Goal: Information Seeking & Learning: Learn about a topic

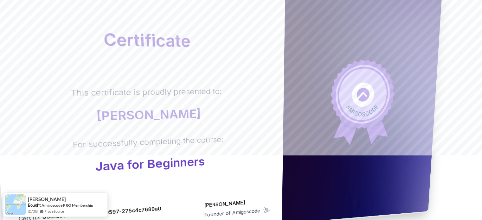
scroll to position [69, 0]
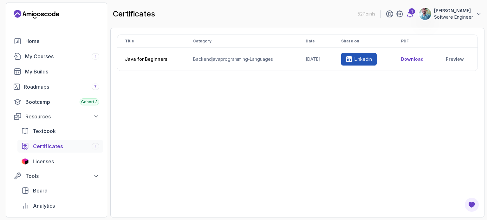
click at [406, 14] on icon at bounding box center [410, 14] width 8 height 8
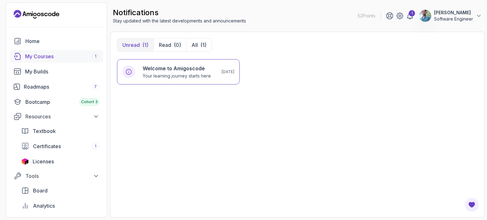
click at [60, 54] on div "My Courses 1" at bounding box center [62, 57] width 74 height 8
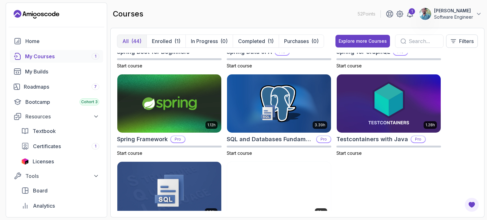
scroll to position [1154, 0]
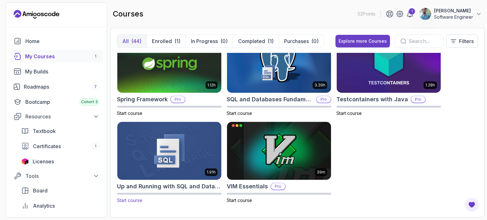
click at [164, 146] on img at bounding box center [169, 150] width 109 height 61
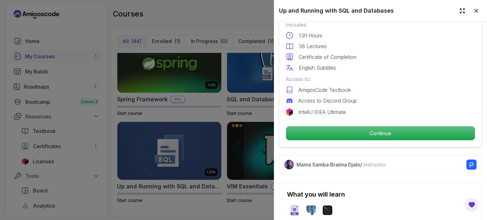
scroll to position [169, 0]
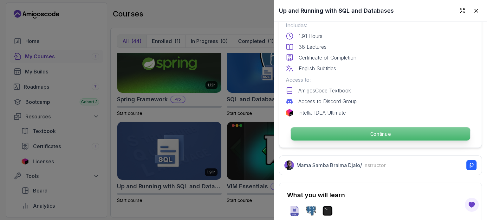
click at [375, 130] on p "Continue" at bounding box center [379, 133] width 179 height 13
click at [346, 133] on p "Continue" at bounding box center [379, 133] width 179 height 13
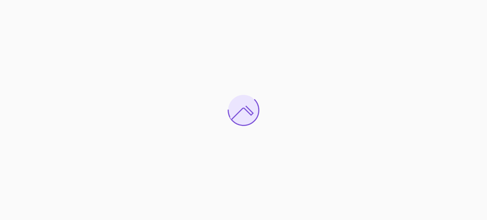
drag, startPoint x: 173, startPoint y: 112, endPoint x: 83, endPoint y: 164, distance: 104.1
click at [83, 164] on div at bounding box center [243, 110] width 487 height 220
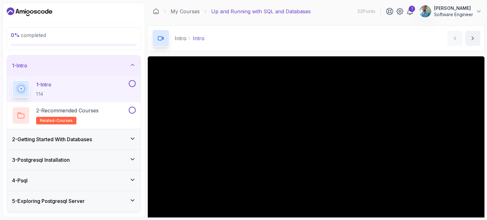
click at [133, 82] on button at bounding box center [132, 83] width 7 height 7
click at [129, 112] on button at bounding box center [132, 110] width 7 height 7
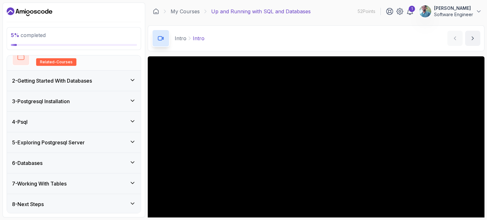
scroll to position [58, 0]
click at [132, 79] on icon at bounding box center [132, 80] width 6 height 6
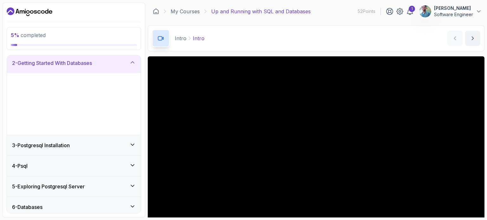
scroll to position [6, 0]
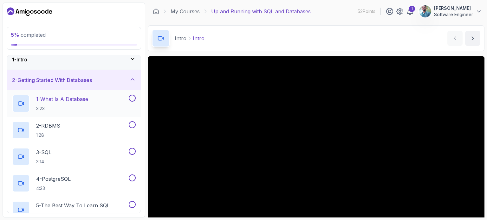
click at [131, 96] on button at bounding box center [132, 98] width 7 height 7
click at [134, 126] on button at bounding box center [132, 124] width 7 height 7
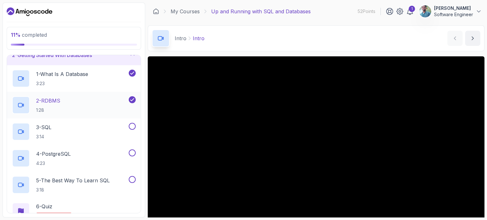
click at [134, 126] on button at bounding box center [132, 126] width 7 height 7
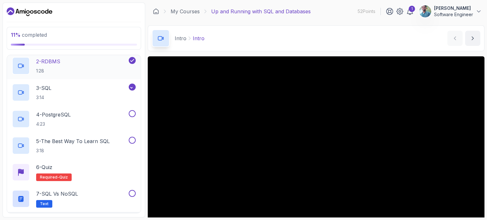
scroll to position [73, 0]
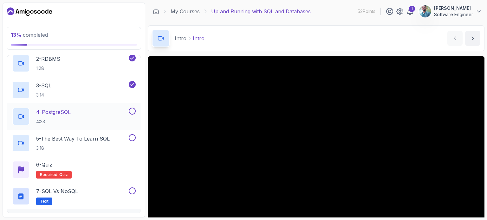
click at [133, 110] on button at bounding box center [132, 111] width 7 height 7
click at [134, 139] on button at bounding box center [132, 137] width 7 height 7
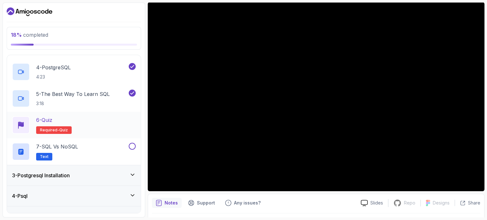
scroll to position [117, 0]
click at [134, 125] on div "6 - Quiz Required- quiz" at bounding box center [74, 126] width 124 height 18
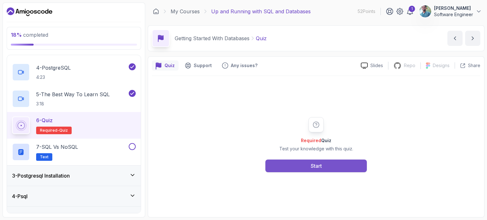
click at [304, 161] on button "Start" at bounding box center [315, 166] width 101 height 13
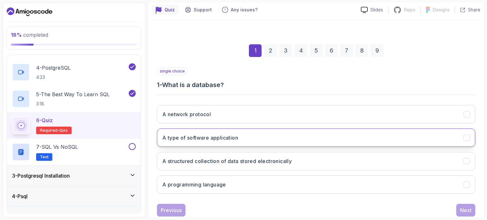
scroll to position [58, 0]
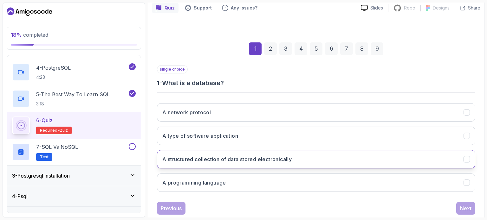
click at [239, 156] on h3 "A structured collection of data stored electronically" at bounding box center [226, 160] width 129 height 8
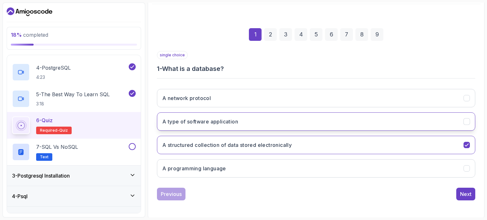
scroll to position [72, 0]
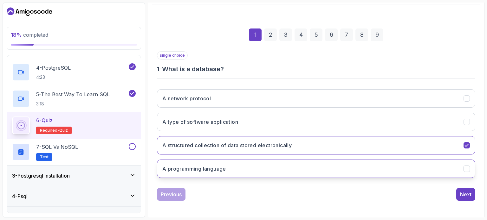
click at [323, 163] on button "A programming language" at bounding box center [316, 169] width 318 height 18
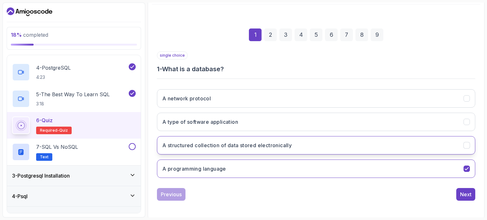
click at [419, 145] on button "A structured collection of data stored electronically" at bounding box center [316, 145] width 318 height 18
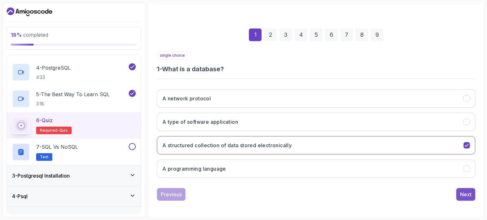
click at [468, 191] on div "Next" at bounding box center [465, 195] width 11 height 8
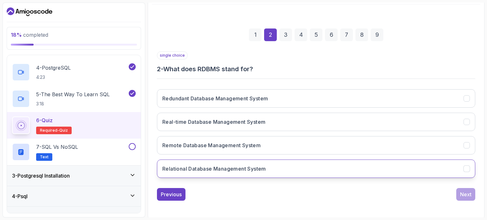
click at [213, 169] on h3 "Relational Database Management System" at bounding box center [214, 169] width 104 height 8
click at [468, 193] on div "Next" at bounding box center [465, 195] width 11 height 8
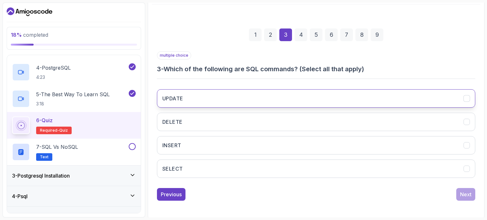
click at [311, 94] on button "UPDATE" at bounding box center [316, 98] width 318 height 18
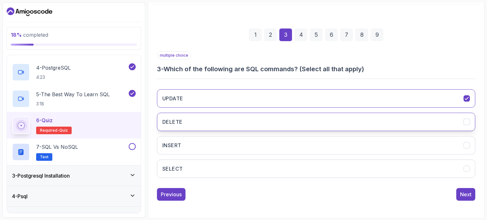
click at [310, 115] on button "DELETE" at bounding box center [316, 122] width 318 height 18
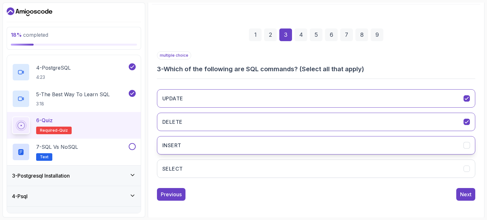
click at [310, 137] on button "INSERT" at bounding box center [316, 145] width 318 height 18
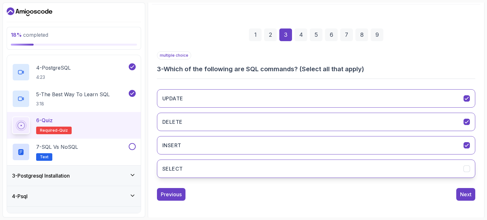
click at [316, 170] on button "SELECT" at bounding box center [316, 169] width 318 height 18
click at [468, 191] on div "Next" at bounding box center [465, 195] width 11 height 8
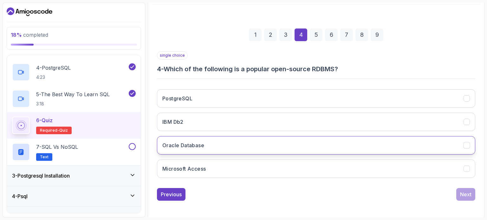
click at [217, 144] on button "Oracle Database" at bounding box center [316, 145] width 318 height 18
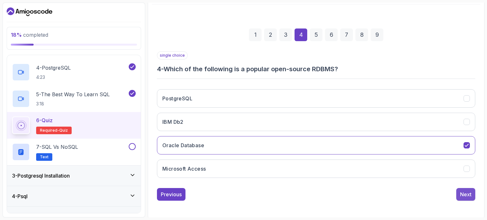
click at [471, 196] on div "Next" at bounding box center [465, 195] width 11 height 8
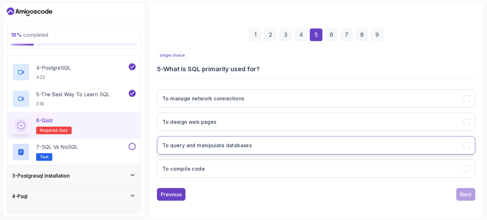
click at [286, 147] on button "To query and manipulate databases" at bounding box center [316, 145] width 318 height 18
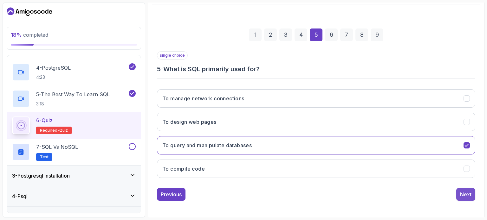
click at [462, 191] on div "Next" at bounding box center [465, 195] width 11 height 8
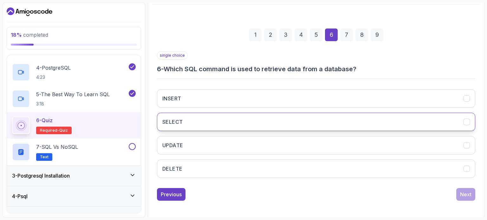
click at [262, 122] on button "SELECT" at bounding box center [316, 122] width 318 height 18
click at [463, 195] on div "Next" at bounding box center [465, 195] width 11 height 8
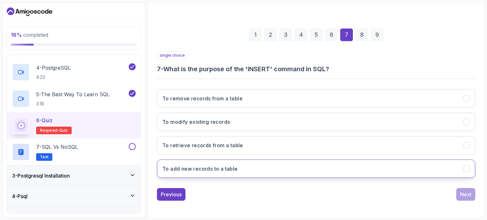
click at [251, 166] on button "To add new records to a table" at bounding box center [316, 169] width 318 height 18
click at [465, 191] on div "Next" at bounding box center [465, 195] width 11 height 8
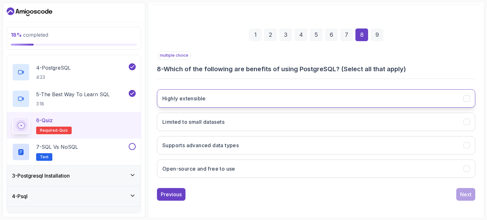
click at [265, 106] on button "Highly extensible" at bounding box center [316, 98] width 318 height 18
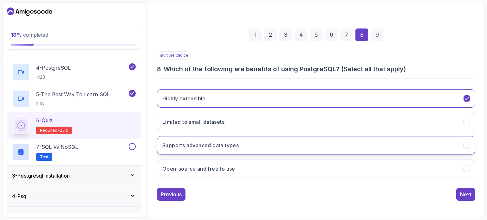
click at [267, 145] on button "Supports advanced data types" at bounding box center [316, 145] width 318 height 18
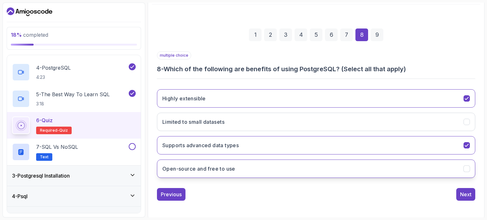
click at [274, 167] on button "Open-source and free to use" at bounding box center [316, 169] width 318 height 18
click at [460, 191] on div "Next" at bounding box center [465, 195] width 11 height 8
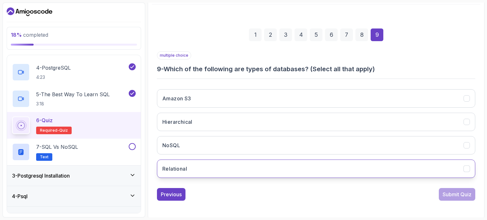
click at [325, 161] on button "Relational" at bounding box center [316, 169] width 318 height 18
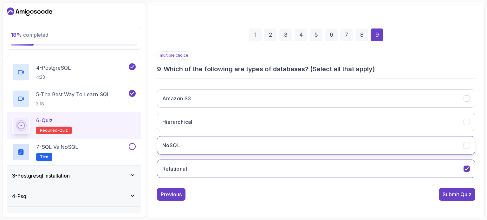
click at [315, 152] on button "NoSQL" at bounding box center [316, 145] width 318 height 18
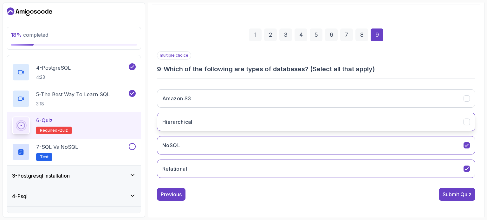
click at [291, 128] on button "Hierarchical" at bounding box center [316, 122] width 318 height 18
click at [454, 194] on div "Submit Quiz" at bounding box center [456, 195] width 29 height 8
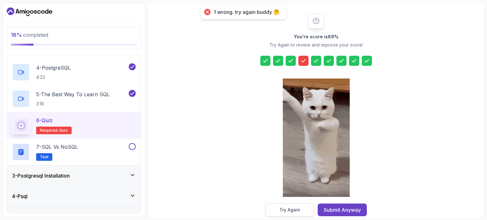
click at [304, 206] on button "Try Again" at bounding box center [289, 209] width 48 height 13
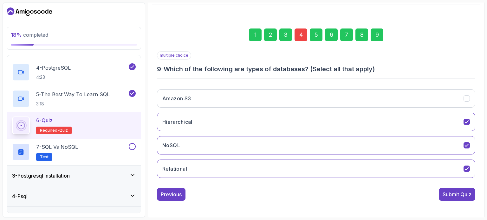
click at [303, 36] on div "4" at bounding box center [300, 35] width 13 height 13
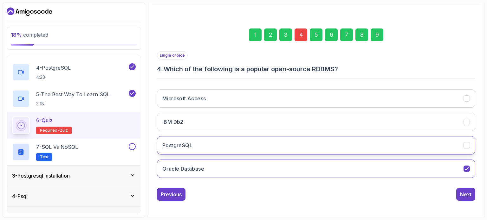
click at [235, 144] on button "PostgreSQL" at bounding box center [316, 145] width 318 height 18
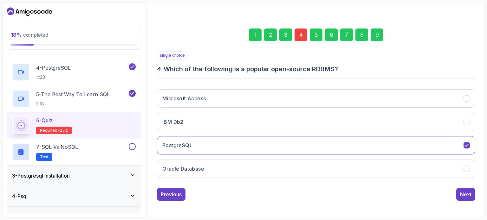
click at [380, 39] on div "9" at bounding box center [376, 35] width 13 height 13
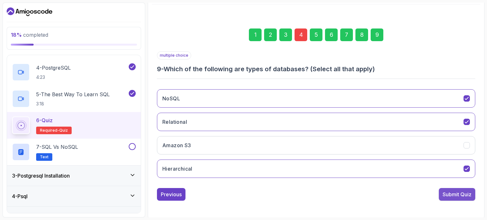
click at [462, 195] on div "Submit Quiz" at bounding box center [456, 195] width 29 height 8
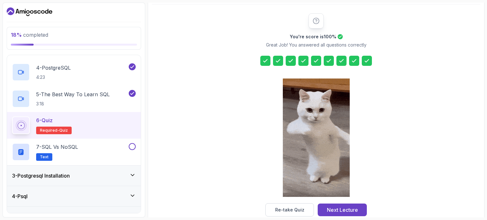
scroll to position [83, 0]
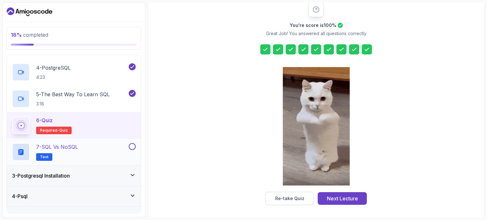
click at [136, 145] on button at bounding box center [132, 146] width 7 height 7
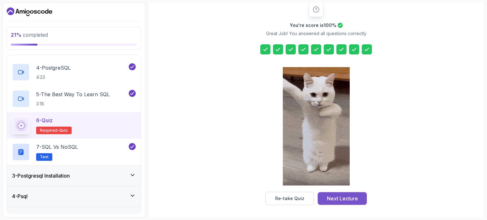
click at [354, 197] on div "Next Lecture" at bounding box center [342, 199] width 31 height 8
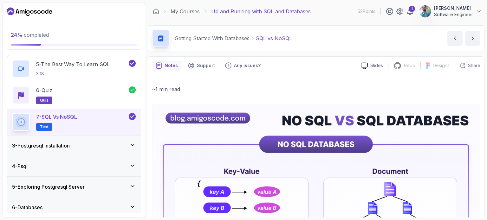
scroll to position [155, 0]
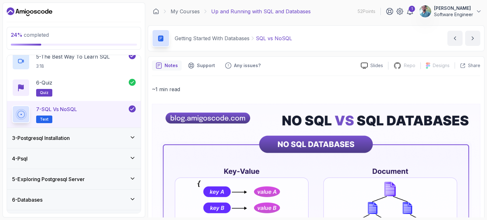
click at [126, 134] on div "3 - Postgresql Installation" at bounding box center [74, 138] width 124 height 8
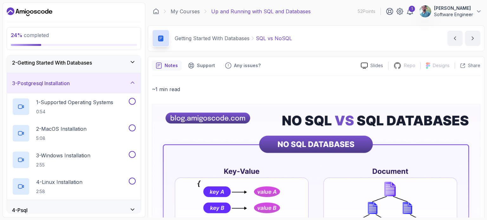
scroll to position [24, 0]
click at [134, 104] on button "1 - Supported Operating Systems 0:54" at bounding box center [74, 106] width 124 height 18
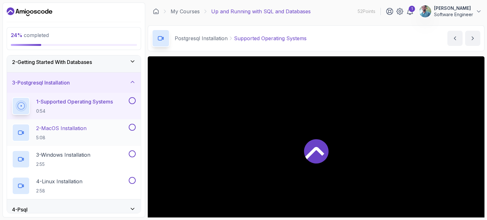
click at [131, 124] on button at bounding box center [132, 127] width 7 height 7
click at [132, 153] on button at bounding box center [132, 153] width 7 height 7
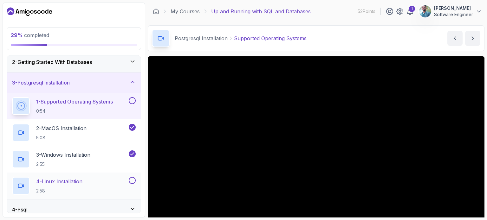
click at [132, 177] on button at bounding box center [132, 180] width 7 height 7
click at [131, 100] on button at bounding box center [132, 100] width 7 height 7
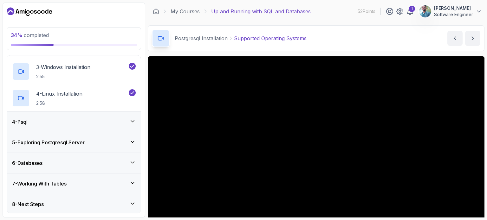
click at [132, 121] on icon at bounding box center [132, 121] width 3 height 2
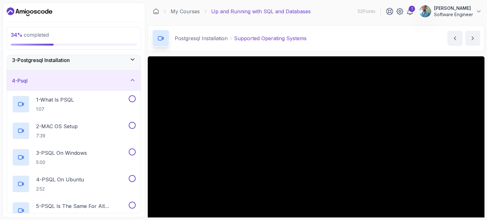
scroll to position [48, 0]
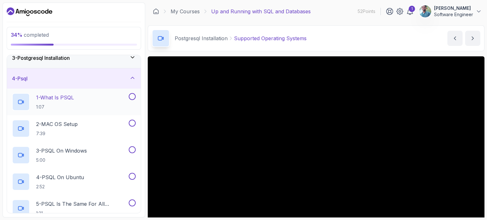
click at [135, 97] on button at bounding box center [132, 96] width 7 height 7
click at [133, 121] on button at bounding box center [132, 123] width 7 height 7
click at [132, 146] on button at bounding box center [132, 149] width 7 height 7
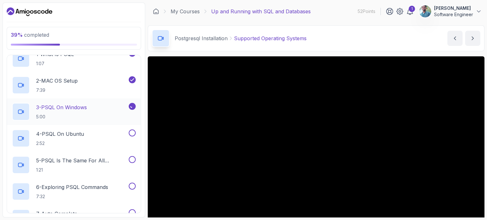
scroll to position [92, 0]
click at [137, 133] on div "4 - PSQL On Ubuntu 2:52" at bounding box center [74, 138] width 134 height 27
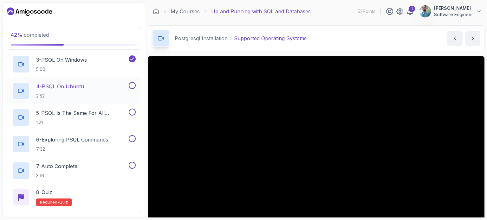
scroll to position [140, 0]
click at [132, 111] on button at bounding box center [132, 111] width 7 height 7
click at [131, 140] on button at bounding box center [132, 138] width 7 height 7
click at [131, 167] on button at bounding box center [132, 164] width 7 height 7
click at [133, 80] on div "4 - PSQL On Ubuntu 2:52" at bounding box center [74, 90] width 134 height 27
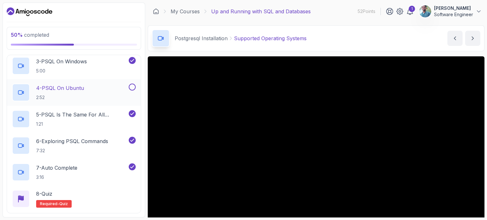
scroll to position [137, 0]
click at [131, 89] on button at bounding box center [132, 87] width 7 height 7
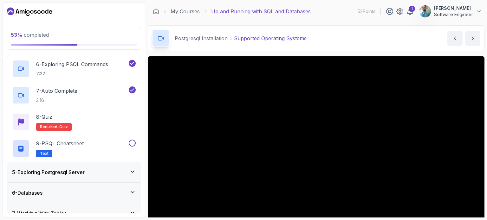
scroll to position [221, 0]
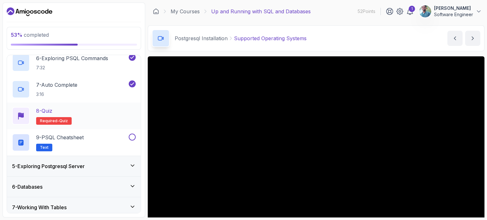
click at [51, 111] on p "8 - Quiz" at bounding box center [44, 111] width 16 height 8
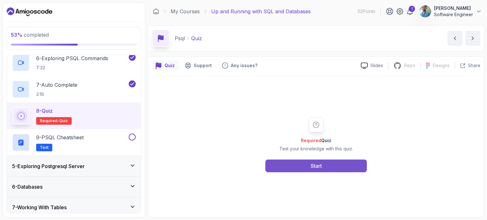
click at [314, 163] on div "Start" at bounding box center [315, 166] width 11 height 8
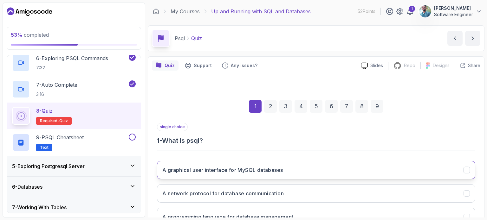
scroll to position [72, 0]
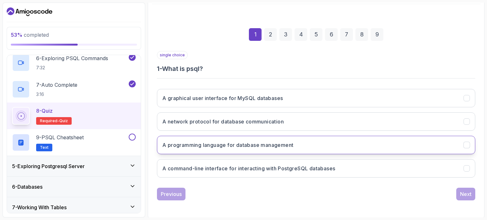
click at [320, 137] on button "A programming language for database management" at bounding box center [316, 145] width 318 height 18
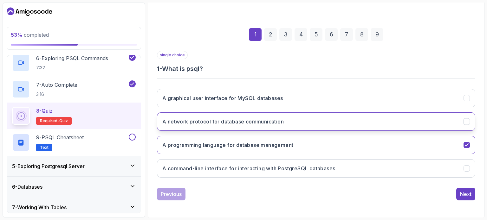
drag, startPoint x: 320, startPoint y: 137, endPoint x: 284, endPoint y: 124, distance: 37.8
click at [284, 124] on div "A graphical user interface for MySQL databases A network protocol for database …" at bounding box center [316, 133] width 318 height 99
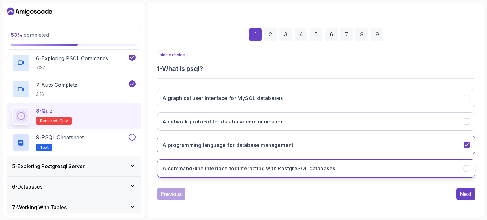
click at [289, 163] on button "A command-line interface for interacting with PostgreSQL databases" at bounding box center [316, 168] width 318 height 18
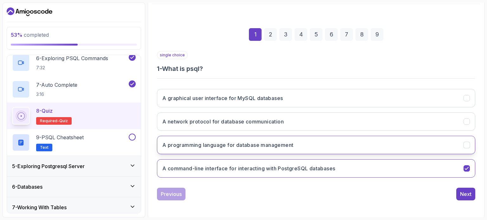
click at [307, 148] on button "A programming language for database management" at bounding box center [316, 145] width 318 height 18
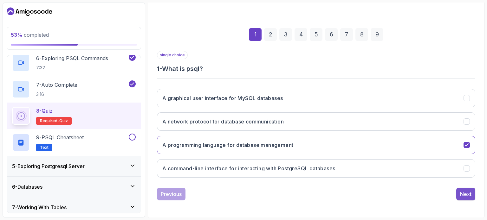
click at [467, 194] on div "Next" at bounding box center [465, 194] width 11 height 8
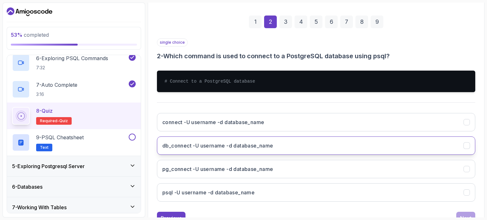
scroll to position [100, 0]
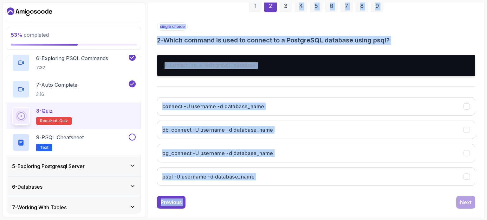
drag, startPoint x: 299, startPoint y: 16, endPoint x: 357, endPoint y: 200, distance: 193.5
click at [357, 200] on div "1 2 3 4 5 6 7 8 9 single choice 2 - Which command is used to connect to a Postg…" at bounding box center [316, 99] width 318 height 219
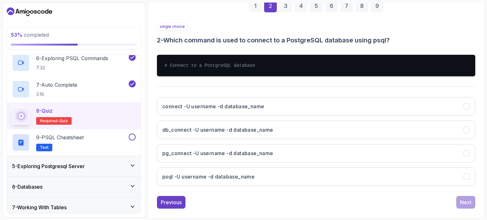
click at [257, 6] on div "1" at bounding box center [255, 6] width 13 height 13
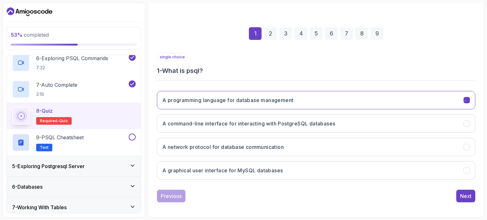
scroll to position [72, 0]
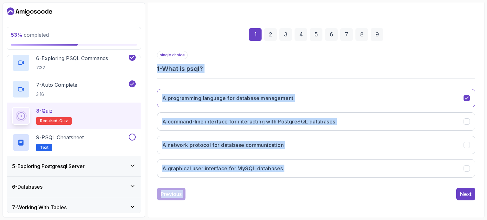
drag, startPoint x: 153, startPoint y: 63, endPoint x: 324, endPoint y: 192, distance: 214.0
click at [324, 192] on div "1 2 3 4 5 6 7 8 9 single choice 1 - What is psql? A programming language for da…" at bounding box center [316, 109] width 328 height 193
copy div "1 - What is psql? A programming language for database management A command-line…"
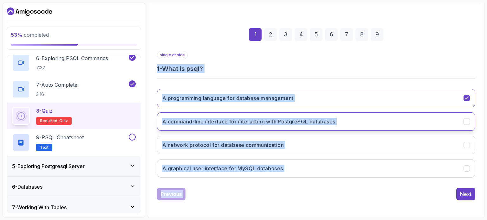
click at [258, 121] on h3 "A command-line interface for interacting with PostgreSQL databases" at bounding box center [248, 122] width 173 height 8
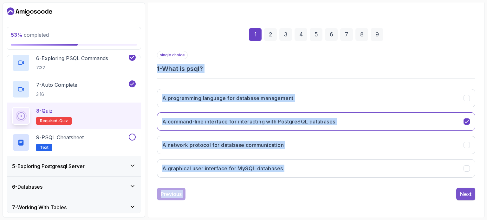
click at [467, 197] on div "Next" at bounding box center [465, 194] width 11 height 8
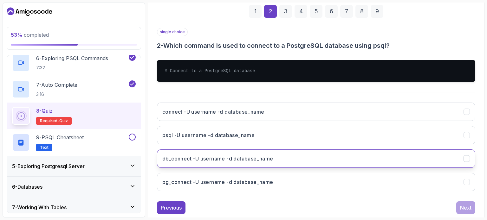
scroll to position [95, 0]
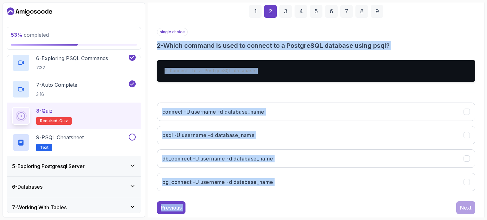
drag, startPoint x: 149, startPoint y: 39, endPoint x: 328, endPoint y: 200, distance: 240.3
click at [328, 200] on div "Quiz Support Any issues? Slides Repo Repository not available Designs Design no…" at bounding box center [316, 96] width 336 height 271
copy div "2 - Which command is used to connect to a PostgreSQL database using psql? # Con…"
click at [271, 89] on div "single choice 2 - Which command is used to connect to a PostgreSQL database usi…" at bounding box center [316, 112] width 318 height 169
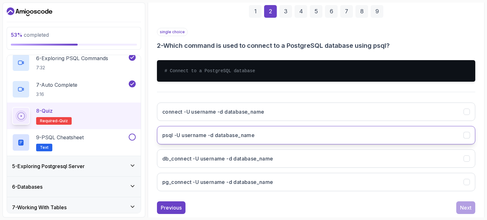
click at [276, 126] on button "psql -U username -d database_name" at bounding box center [316, 135] width 318 height 18
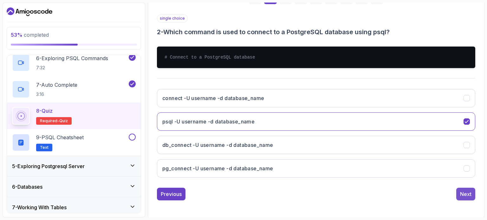
click at [465, 194] on div "Next" at bounding box center [465, 194] width 11 height 8
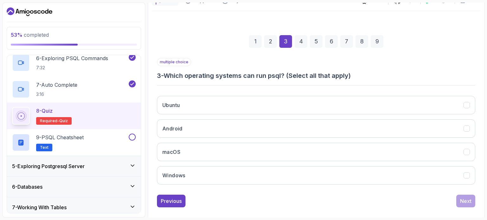
scroll to position [65, 0]
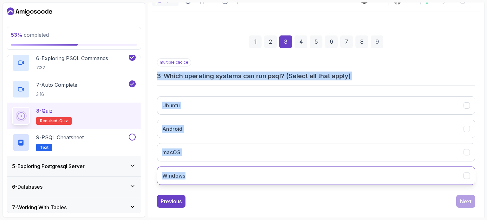
drag, startPoint x: 149, startPoint y: 73, endPoint x: 273, endPoint y: 171, distance: 158.1
click at [273, 171] on div "Quiz Support Any issues? Slides Repo Repository not available Designs Design no…" at bounding box center [316, 109] width 336 height 234
copy div "3 - Which operating systems can run psql? (Select all that apply) Ubuntu Androi…"
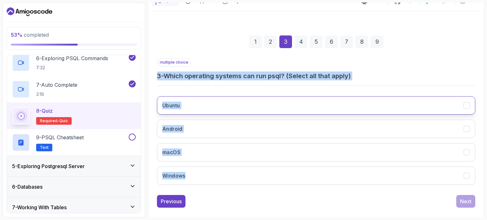
click at [249, 103] on button "Ubuntu" at bounding box center [316, 105] width 318 height 18
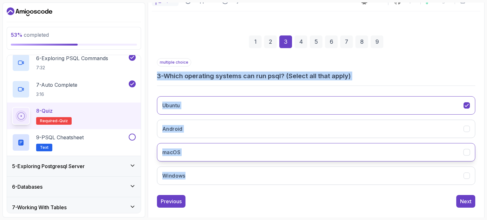
click at [259, 155] on button "macOS" at bounding box center [316, 152] width 318 height 18
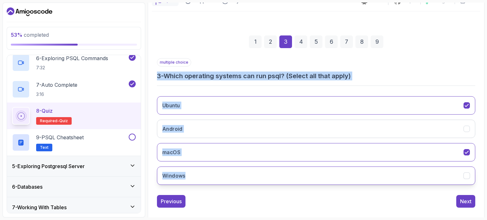
click at [258, 172] on button "Windows" at bounding box center [316, 176] width 318 height 18
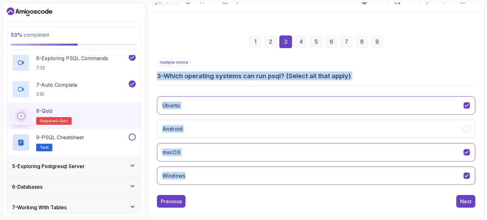
scroll to position [72, 0]
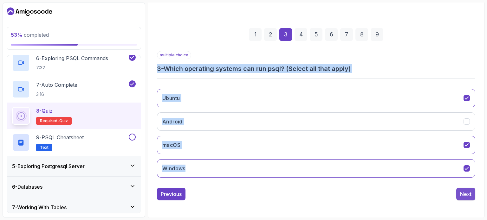
click at [468, 188] on button "Next" at bounding box center [465, 194] width 19 height 13
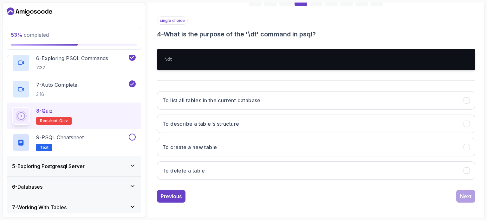
scroll to position [109, 0]
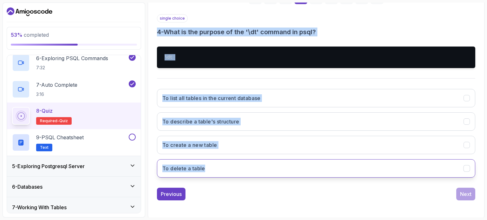
drag, startPoint x: 148, startPoint y: 34, endPoint x: 286, endPoint y: 176, distance: 198.0
click at [286, 176] on div "Quiz Support Any issues? Slides Repo Repository not available Designs Design no…" at bounding box center [316, 83] width 336 height 271
copy div "4 - What is the purpose of the '\dt' command in psql? \dt To list all tables in…"
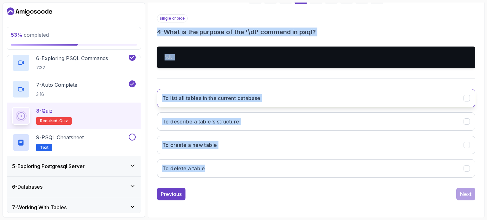
click at [229, 99] on h3 "To list all tables in the current database" at bounding box center [211, 98] width 98 height 8
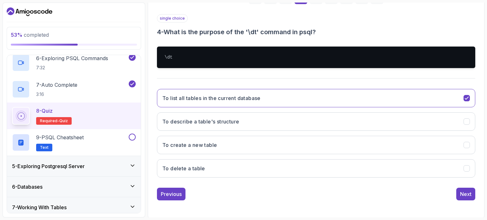
click at [397, 203] on div "1 2 3 4 5 6 7 8 9 single choice 4 - What is the purpose of the '\dt' command in…" at bounding box center [316, 90] width 328 height 229
click at [471, 195] on button "Next" at bounding box center [465, 194] width 19 height 13
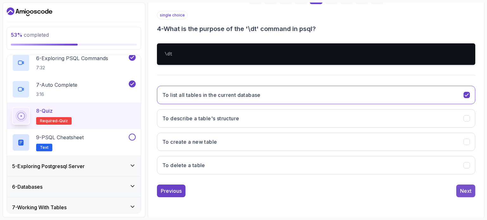
scroll to position [72, 0]
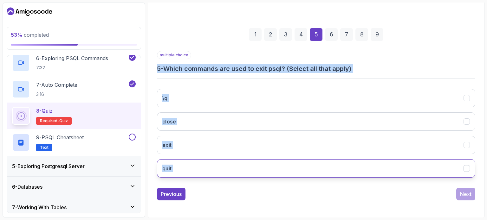
drag, startPoint x: 155, startPoint y: 63, endPoint x: 318, endPoint y: 175, distance: 197.8
click at [318, 175] on div "1 2 3 4 5 6 7 8 9 multiple choice 5 - Which commands are used to exit psql? (Se…" at bounding box center [316, 109] width 328 height 193
copy div "5 - Which commands are used to exit psql? (Select all that apply) \q close exit…"
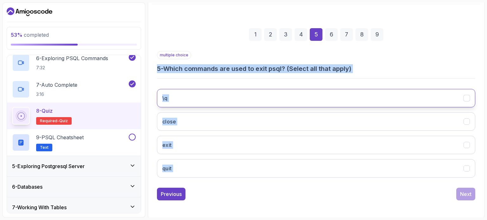
click at [211, 96] on button "\q" at bounding box center [316, 98] width 318 height 18
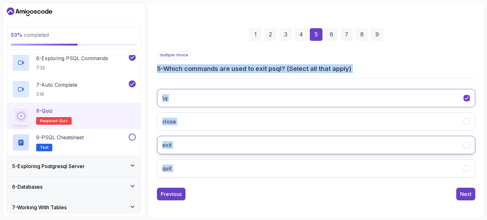
click at [260, 147] on button "exit" at bounding box center [316, 145] width 318 height 18
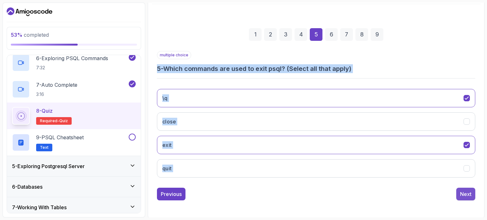
click at [462, 192] on div "Next" at bounding box center [465, 194] width 11 height 8
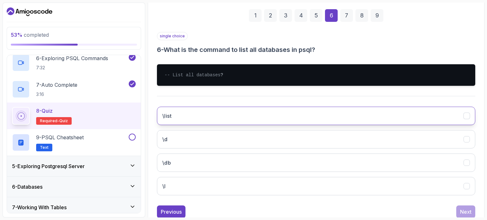
scroll to position [92, 0]
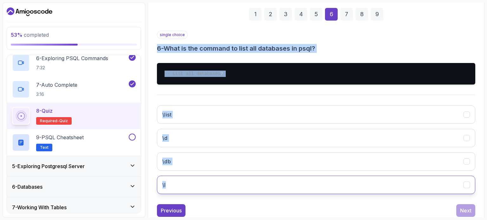
drag, startPoint x: 154, startPoint y: 44, endPoint x: 286, endPoint y: 181, distance: 190.4
click at [286, 181] on div "1 2 3 4 5 6 7 8 9 single choice 6 - What is the command to list all databases i…" at bounding box center [316, 107] width 328 height 229
copy div "6 - What is the command to list all databases in psql? -- List all databases ? …"
click at [195, 183] on button "\l" at bounding box center [316, 185] width 318 height 18
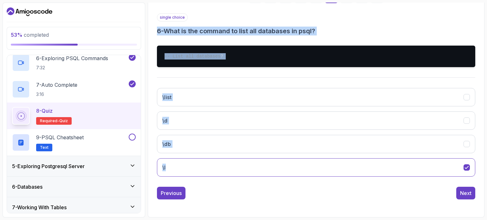
click at [283, 180] on div "\list \d \db \l" at bounding box center [316, 132] width 318 height 99
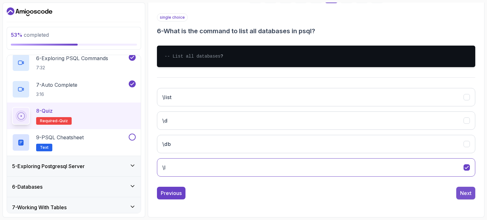
click at [466, 190] on div "Next" at bounding box center [465, 193] width 11 height 8
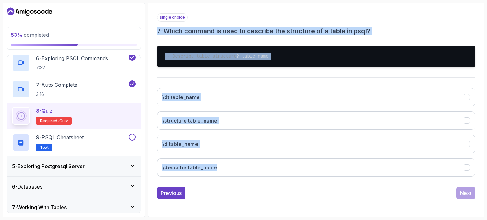
drag, startPoint x: 154, startPoint y: 27, endPoint x: 274, endPoint y: 178, distance: 192.8
click at [274, 178] on div "1 2 3 4 5 6 7 8 9 single choice 7 - Which command is used to describe the struc…" at bounding box center [316, 89] width 328 height 229
copy div "7 - Which command is used to describe the structure of a table in psql? -- Desc…"
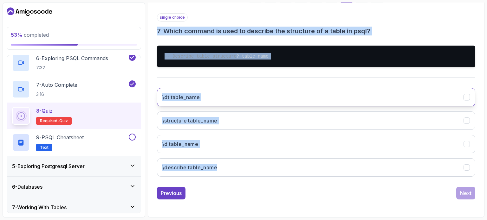
click at [309, 92] on button "\dt table_name" at bounding box center [316, 97] width 318 height 18
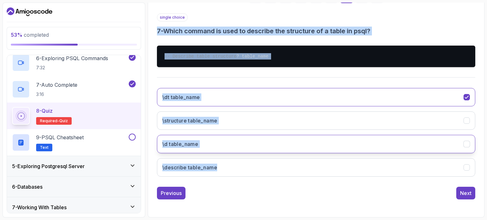
click at [183, 144] on h3 "\d table_name" at bounding box center [180, 144] width 36 height 8
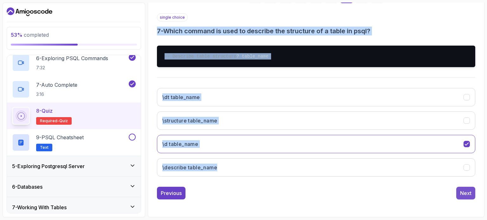
click at [469, 193] on div "Next" at bounding box center [465, 193] width 11 height 8
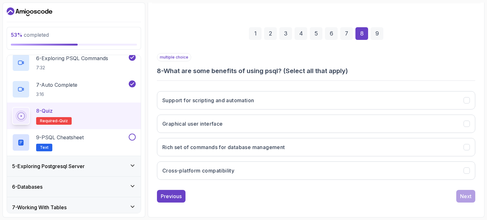
scroll to position [72, 0]
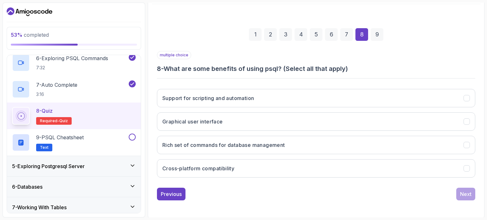
click at [389, 203] on div "1 2 3 4 5 6 7 8 9 multiple choice 8 - What are some benefits of using psql? (Se…" at bounding box center [316, 109] width 328 height 193
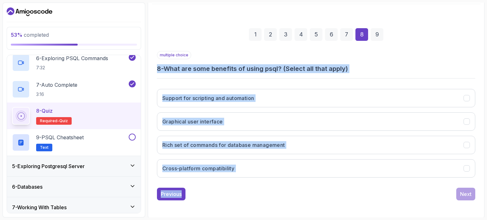
drag, startPoint x: 147, startPoint y: 68, endPoint x: 264, endPoint y: 180, distance: 161.3
click at [264, 180] on div "53 % completed 1 - Intro 2 - Getting Started With Databases 3 - Postgresql Inst…" at bounding box center [243, 110] width 481 height 215
copy div "8 - What are some benefits of using psql? (Select all that apply) Support for s…"
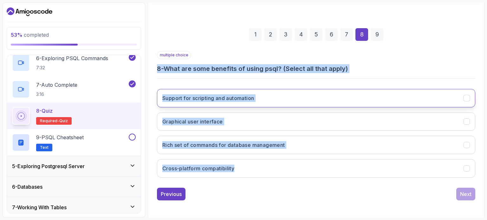
click at [223, 94] on h3 "Support for scripting and automation" at bounding box center [208, 98] width 92 height 8
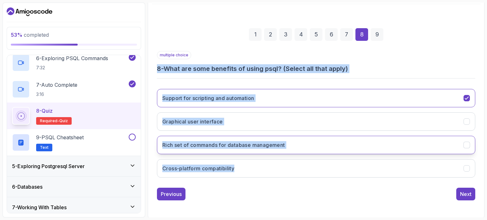
click at [345, 140] on button "Rich set of commands for database management" at bounding box center [316, 145] width 318 height 18
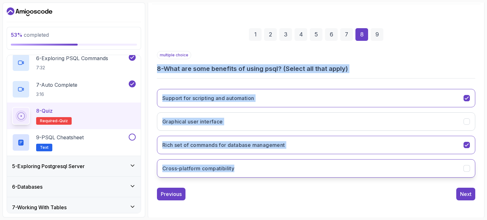
click at [269, 171] on button "Cross-platform compatibility" at bounding box center [316, 168] width 318 height 18
click at [466, 197] on button "Next" at bounding box center [465, 194] width 19 height 13
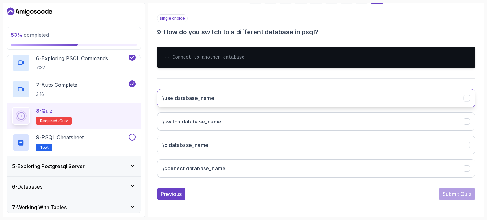
scroll to position [108, 0]
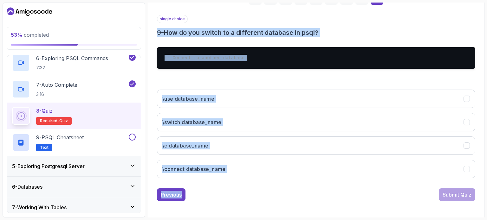
drag, startPoint x: 153, startPoint y: 30, endPoint x: 278, endPoint y: 188, distance: 201.5
click at [278, 188] on div "1 2 3 4 5 6 7 8 9 single choice 9 - How do you switch to a different database i…" at bounding box center [316, 91] width 328 height 229
copy div "9 - How do you switch to a different database in psql? -- Connect to another da…"
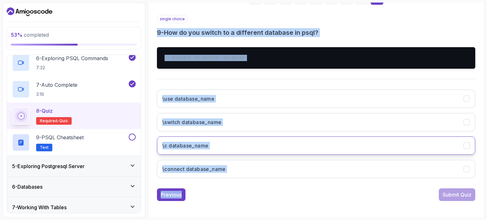
click at [211, 140] on button "\c database_name" at bounding box center [316, 146] width 318 height 18
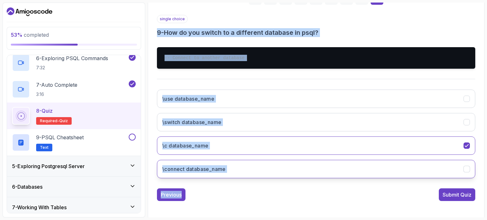
click at [257, 170] on button "\connect database_name" at bounding box center [316, 169] width 318 height 18
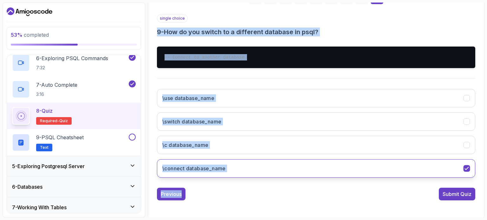
scroll to position [108, 0]
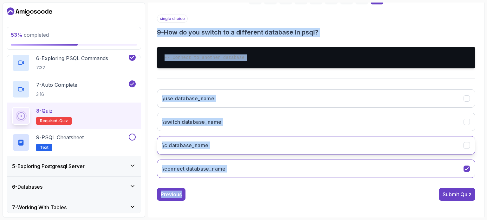
click at [271, 145] on button "\c database_name" at bounding box center [316, 145] width 318 height 18
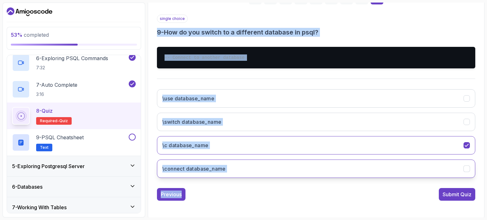
click at [464, 171] on div "\\connect database_name" at bounding box center [466, 169] width 7 height 7
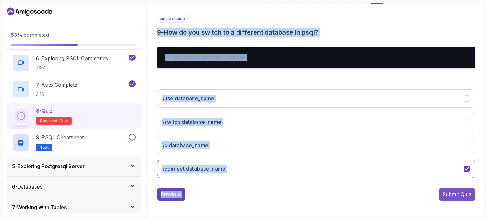
click at [462, 194] on div "Submit Quiz" at bounding box center [456, 195] width 29 height 8
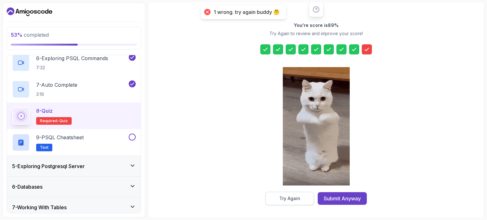
click at [304, 196] on button "Try Again" at bounding box center [289, 198] width 48 height 13
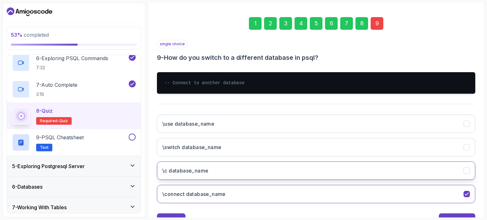
click at [317, 176] on button "\c database_name" at bounding box center [316, 171] width 318 height 18
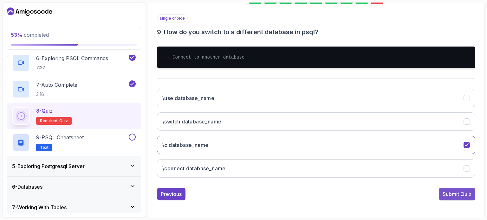
click at [450, 188] on button "Submit Quiz" at bounding box center [456, 194] width 36 height 13
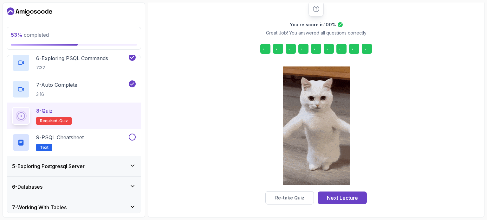
scroll to position [83, 0]
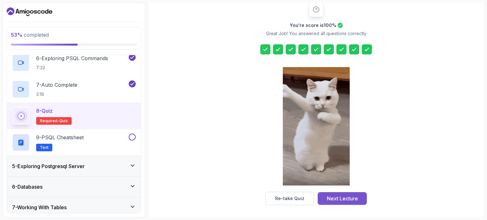
click at [348, 196] on div "Next Lecture" at bounding box center [342, 199] width 31 height 8
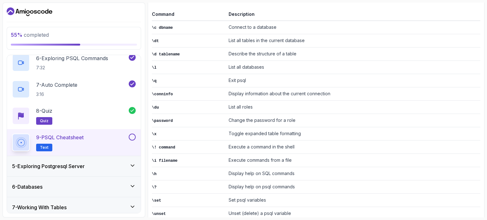
scroll to position [183, 0]
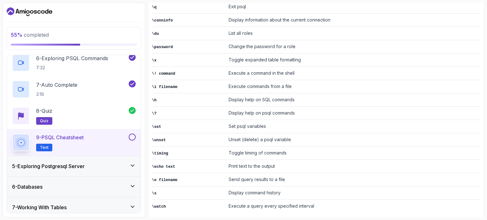
click at [133, 135] on button at bounding box center [132, 137] width 7 height 7
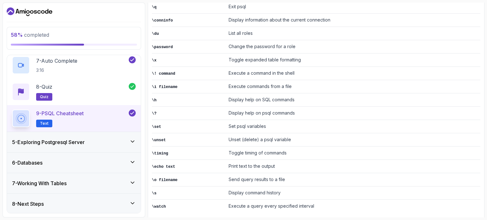
click at [133, 135] on div "5 - Exploring Postgresql Server" at bounding box center [74, 142] width 134 height 20
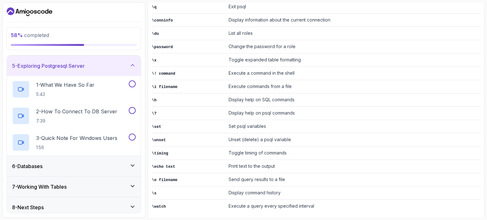
scroll to position [85, 0]
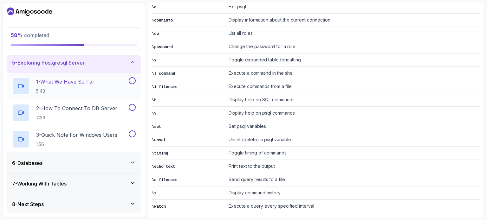
click at [132, 81] on button at bounding box center [132, 80] width 7 height 7
click at [134, 110] on button "2 - How To Connect To DB Server 7:39" at bounding box center [74, 113] width 124 height 18
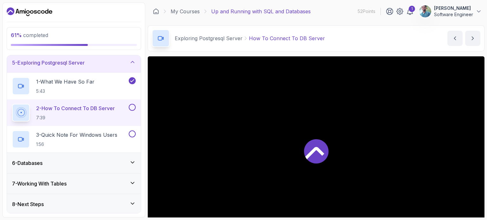
click at [132, 103] on div "2 - How To Connect To DB Server 7:39" at bounding box center [74, 112] width 134 height 27
click at [133, 135] on button at bounding box center [132, 134] width 7 height 7
click at [133, 107] on button at bounding box center [132, 107] width 7 height 7
click at [132, 157] on div "6 - Databases" at bounding box center [74, 163] width 134 height 20
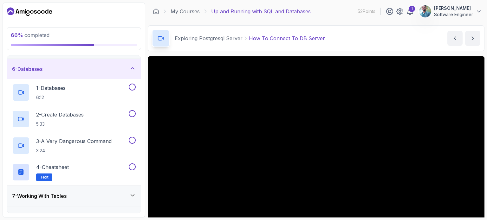
scroll to position [112, 0]
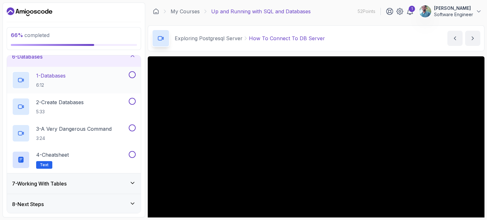
click at [134, 73] on button at bounding box center [132, 74] width 7 height 7
click at [134, 104] on div at bounding box center [131, 101] width 8 height 7
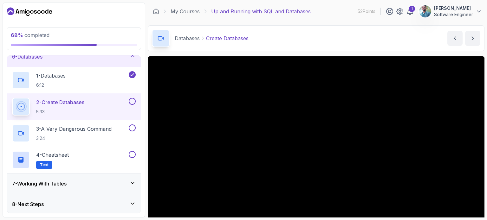
click at [134, 104] on div at bounding box center [131, 101] width 8 height 7
click at [132, 127] on button at bounding box center [132, 127] width 7 height 7
click at [133, 99] on button at bounding box center [132, 101] width 7 height 7
click at [133, 151] on button at bounding box center [132, 154] width 7 height 7
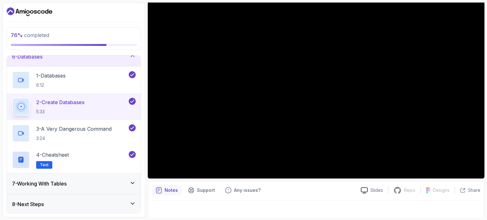
scroll to position [72, 0]
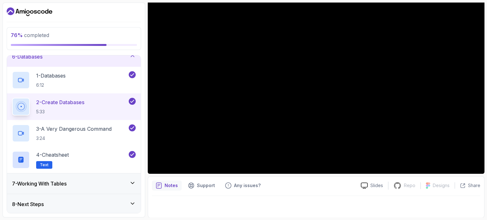
click at [133, 178] on div "7 - Working With Tables" at bounding box center [74, 184] width 134 height 20
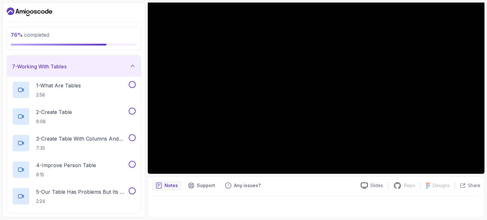
scroll to position [122, 0]
click at [136, 86] on div "1 - What Are Tables 2:58" at bounding box center [74, 90] width 134 height 27
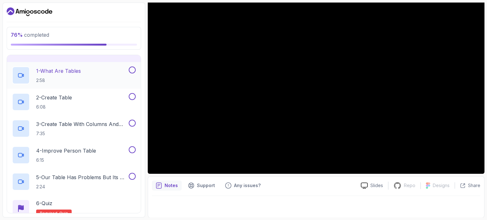
scroll to position [136, 0]
click at [133, 68] on button at bounding box center [132, 70] width 7 height 7
click at [134, 95] on button at bounding box center [132, 97] width 7 height 7
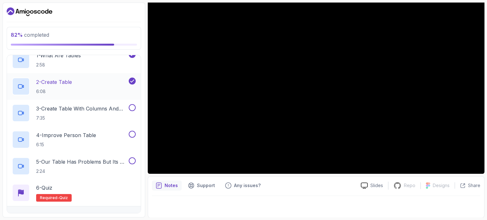
scroll to position [153, 0]
click at [129, 114] on button "3 - Create Table With Columns And Datatypes 7:35" at bounding box center [74, 113] width 124 height 18
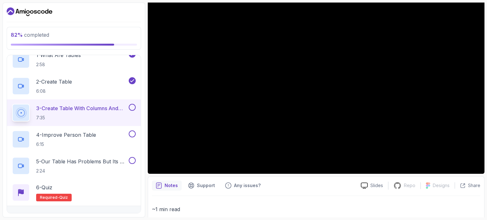
click at [129, 114] on button "3 - Create Table With Columns And Datatypes 7:35" at bounding box center [74, 113] width 124 height 18
click at [132, 109] on button at bounding box center [132, 107] width 7 height 7
click at [133, 133] on button at bounding box center [132, 134] width 7 height 7
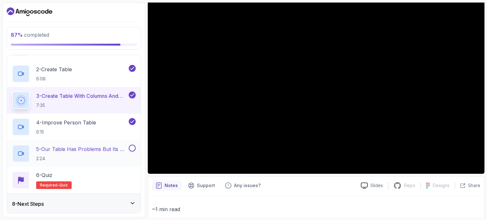
click at [133, 149] on button at bounding box center [132, 148] width 7 height 7
click at [70, 175] on div "6 - Quiz Required- quiz" at bounding box center [74, 180] width 124 height 18
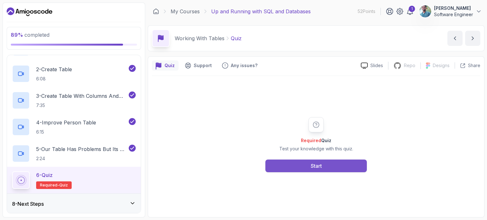
click at [319, 164] on div "Start" at bounding box center [315, 166] width 11 height 8
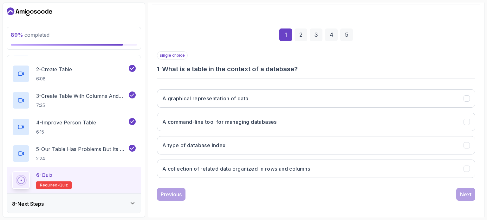
scroll to position [72, 0]
click at [152, 64] on div "1 2 3 4 5 single choice 1 - What is a table in the context of a database? A gra…" at bounding box center [316, 109] width 328 height 193
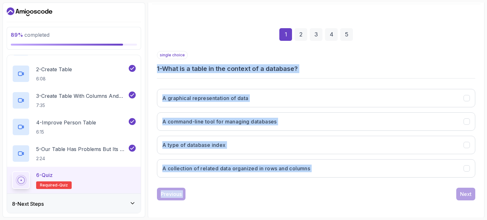
drag, startPoint x: 152, startPoint y: 64, endPoint x: 337, endPoint y: 192, distance: 225.2
click at [337, 192] on div "1 2 3 4 5 single choice 1 - What is a table in the context of a database? A gra…" at bounding box center [316, 109] width 328 height 193
copy div "1 - What is a table in the context of a database? A graphical representation of…"
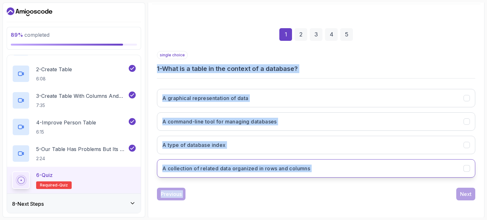
click at [232, 172] on button "A collection of related data organized in rows and columns" at bounding box center [316, 168] width 318 height 18
click at [469, 194] on div "Next" at bounding box center [465, 194] width 11 height 8
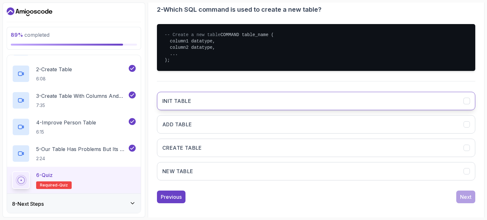
scroll to position [123, 0]
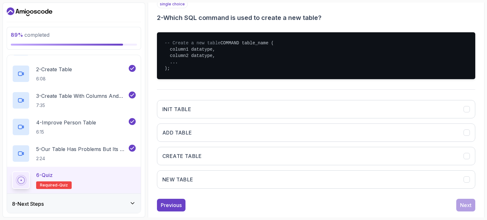
click at [163, 18] on h3 "2 - Which SQL command is used to create a new table?" at bounding box center [316, 17] width 318 height 9
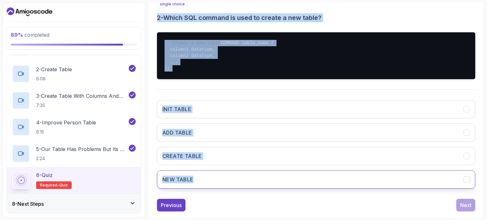
drag, startPoint x: 153, startPoint y: 16, endPoint x: 242, endPoint y: 179, distance: 185.8
click at [242, 179] on div "1 2 3 4 5 single choice 2 - Which SQL command is used to create a new table? --…" at bounding box center [316, 89] width 328 height 255
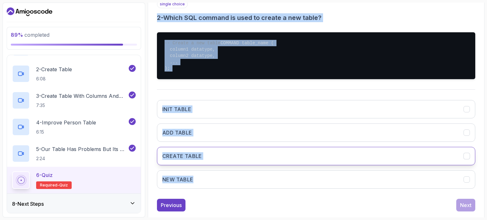
click at [188, 156] on button "CREATE TABLE" at bounding box center [316, 156] width 318 height 18
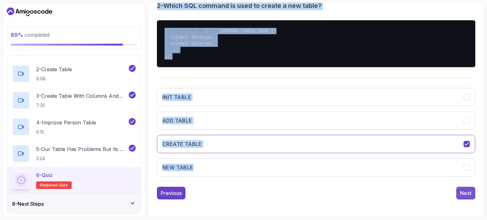
click at [468, 191] on div "Next" at bounding box center [465, 193] width 11 height 8
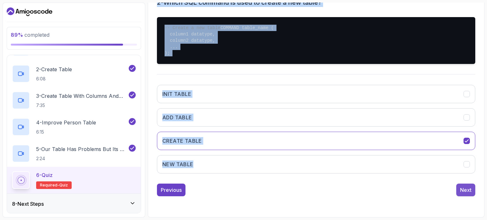
scroll to position [72, 0]
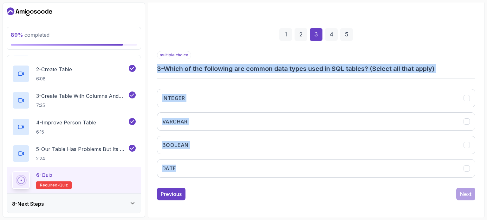
drag, startPoint x: 148, startPoint y: 65, endPoint x: 227, endPoint y: 177, distance: 137.3
click at [227, 177] on div "Quiz Support Any issues? Slides Repo Repository not available Designs Design no…" at bounding box center [316, 101] width 336 height 234
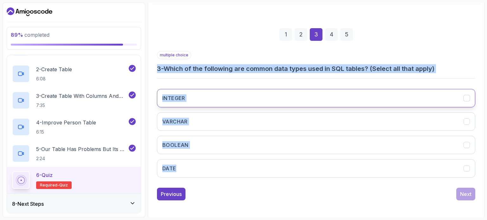
click at [202, 106] on button "INTEGER" at bounding box center [316, 98] width 318 height 18
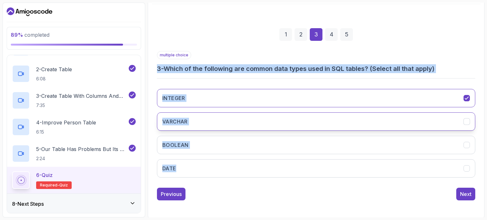
click at [203, 115] on button "VARCHAR" at bounding box center [316, 121] width 318 height 18
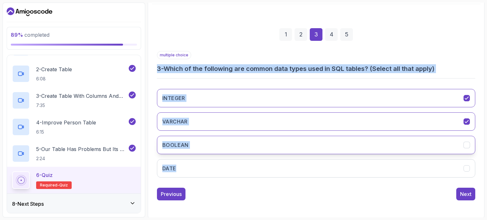
click at [208, 137] on button "BOOLEAN" at bounding box center [316, 145] width 318 height 18
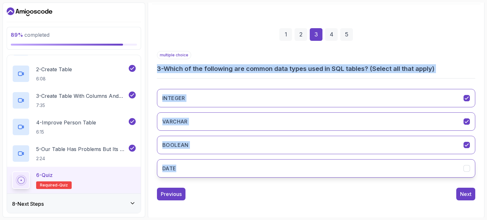
click at [213, 164] on button "DATE" at bounding box center [316, 168] width 318 height 18
click at [467, 192] on div "Next" at bounding box center [465, 194] width 11 height 8
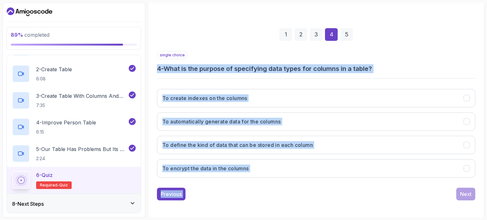
drag, startPoint x: 153, startPoint y: 65, endPoint x: 336, endPoint y: 190, distance: 221.7
click at [336, 190] on div "1 2 3 4 5 single choice 4 - What is the purpose of specifying data types for co…" at bounding box center [316, 109] width 328 height 193
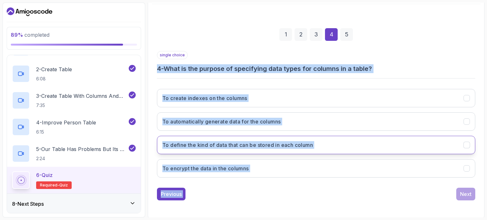
click at [234, 146] on h3 "To define the kind of data that can be stored in each column" at bounding box center [237, 145] width 150 height 8
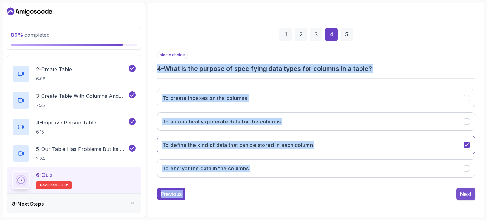
click at [460, 192] on div "Next" at bounding box center [465, 194] width 11 height 8
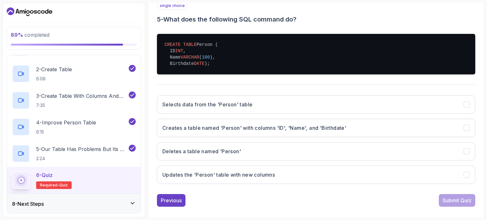
scroll to position [120, 0]
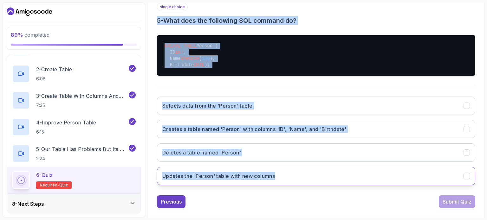
drag, startPoint x: 157, startPoint y: 18, endPoint x: 297, endPoint y: 182, distance: 215.3
click at [297, 182] on div "single choice 5 - What does the following SQL command do? CREATE TABLE Person (…" at bounding box center [316, 97] width 318 height 188
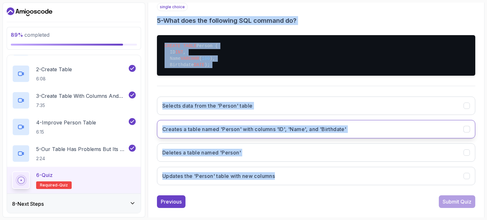
click at [222, 133] on h3 "Creates a table named 'Person' with columns 'ID', 'Name', and 'Birthdate'" at bounding box center [254, 129] width 184 height 8
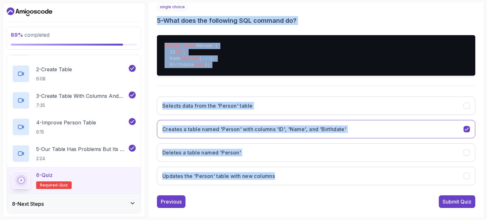
scroll to position [134, 0]
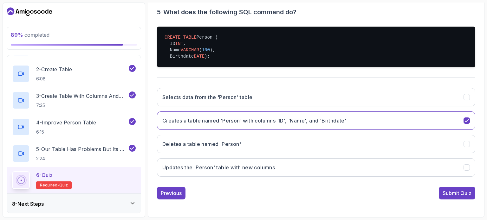
click at [424, 206] on div "1 2 3 4 5 single choice 5 - What does the following SQL command do? CREATE TABL…" at bounding box center [316, 80] width 328 height 266
click at [451, 195] on div "Submit Quiz" at bounding box center [456, 193] width 29 height 8
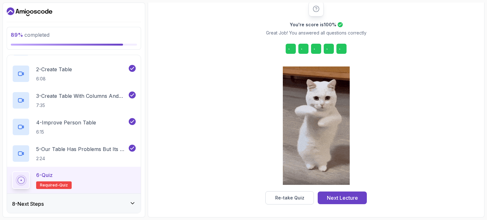
scroll to position [83, 0]
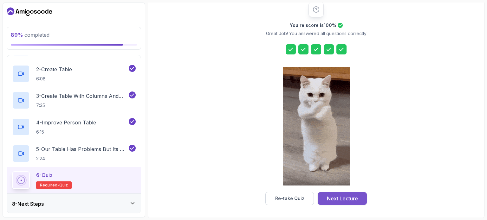
click at [348, 197] on div "Next Lecture" at bounding box center [342, 199] width 31 height 8
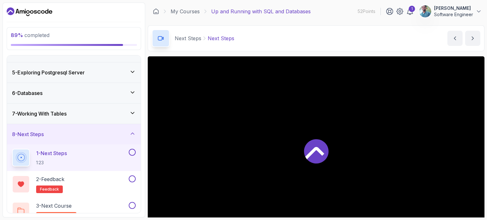
scroll to position [76, 0]
click at [120, 153] on div "1 - Next Steps 1:23" at bounding box center [69, 158] width 115 height 18
click at [132, 150] on button at bounding box center [132, 152] width 7 height 7
click at [92, 175] on div "2 - Feedback feedback" at bounding box center [69, 184] width 115 height 18
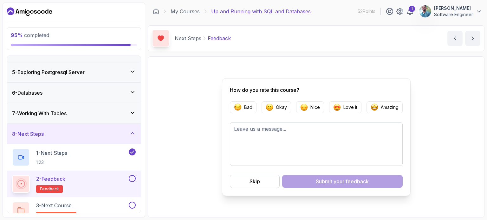
click at [135, 178] on button at bounding box center [132, 178] width 7 height 7
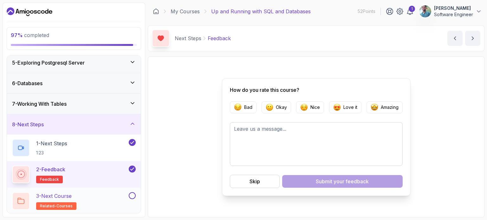
click at [132, 196] on button at bounding box center [132, 195] width 7 height 7
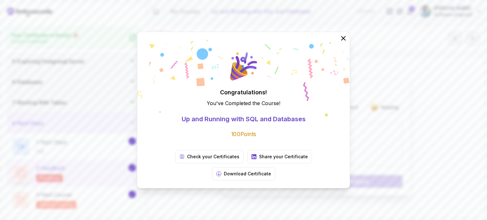
scroll to position [84, 0]
click at [187, 160] on p "Check your Certificates" at bounding box center [213, 157] width 52 height 6
click at [259, 160] on p "Share your Certificate" at bounding box center [283, 157] width 49 height 6
click at [191, 160] on p "Check your Certificates" at bounding box center [213, 157] width 52 height 6
click at [271, 171] on p "Download Certificate" at bounding box center [247, 174] width 47 height 6
